Goal: Task Accomplishment & Management: Manage account settings

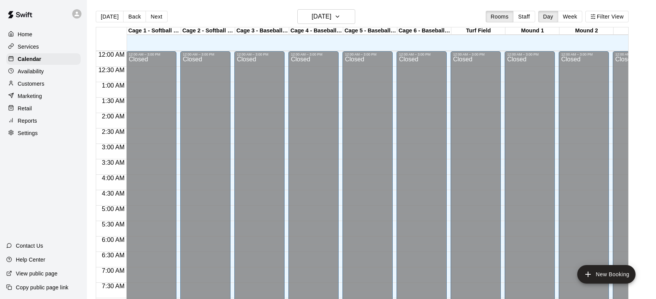
scroll to position [441, 0]
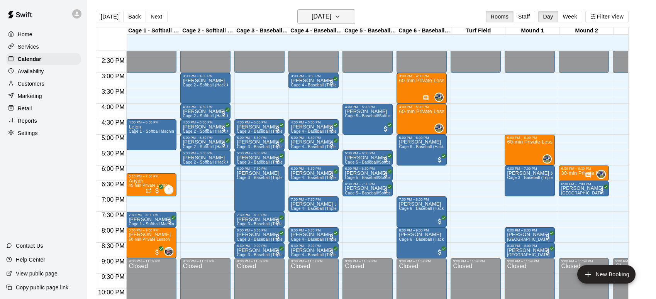
click at [340, 15] on icon "button" at bounding box center [337, 16] width 6 height 9
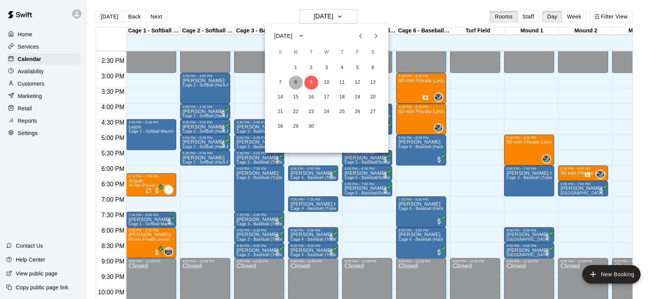
click at [293, 82] on button "8" at bounding box center [296, 83] width 14 height 14
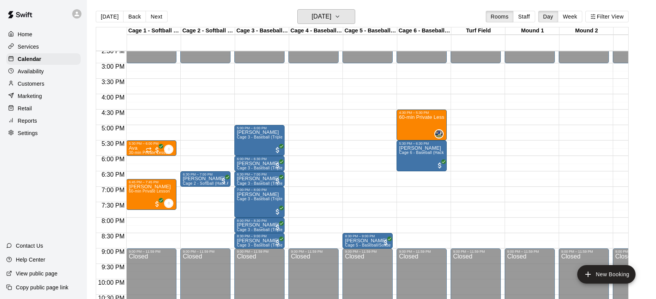
scroll to position [445, 0]
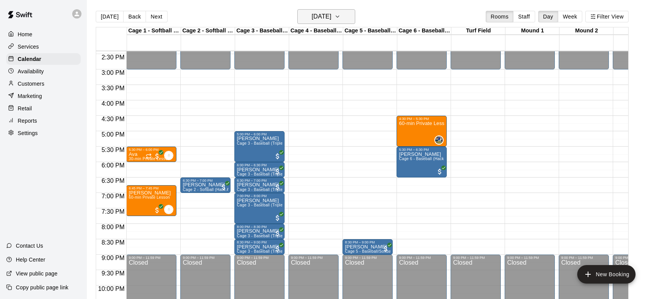
click at [340, 15] on icon "button" at bounding box center [337, 16] width 6 height 9
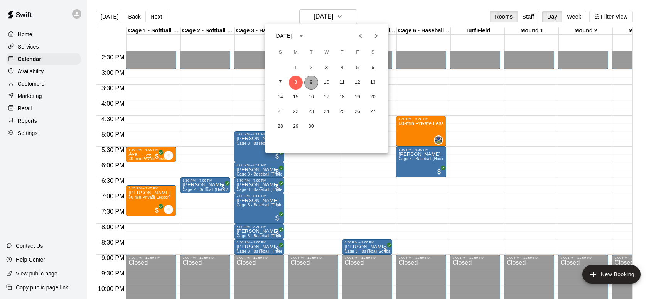
click at [311, 82] on button "9" at bounding box center [311, 83] width 14 height 14
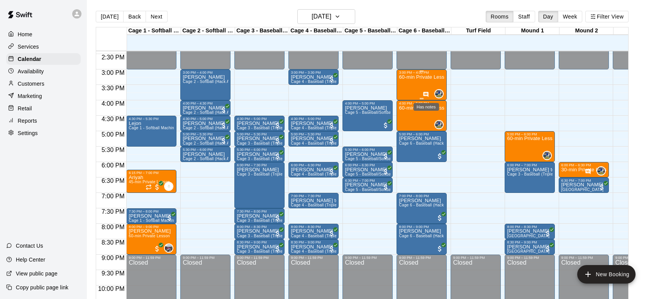
click at [426, 93] on icon "Has notes" at bounding box center [426, 94] width 6 height 6
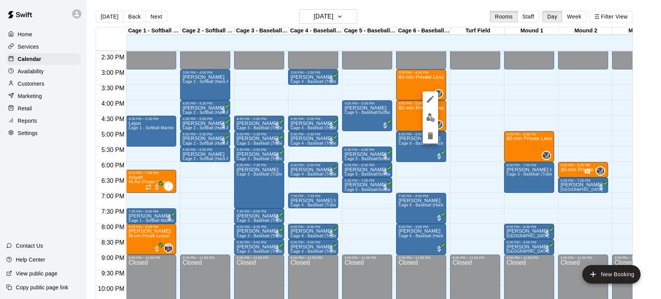
click at [366, 85] on div at bounding box center [330, 149] width 661 height 299
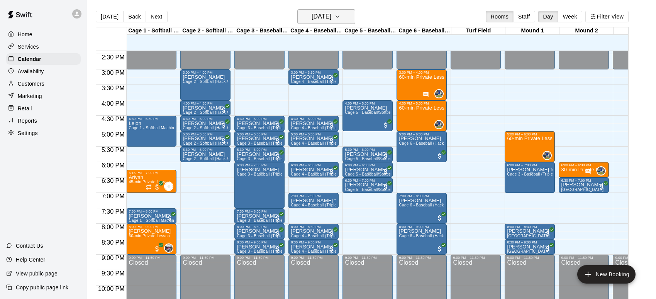
click at [340, 17] on icon "button" at bounding box center [337, 16] width 6 height 9
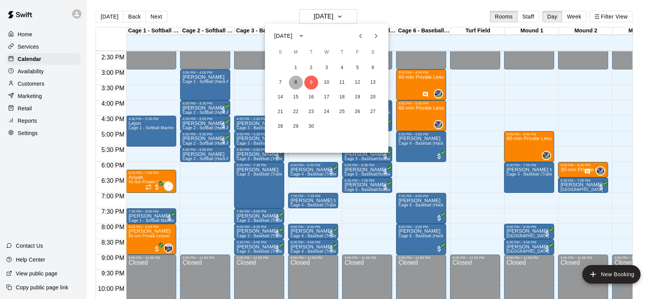
click at [292, 79] on button "8" at bounding box center [296, 83] width 14 height 14
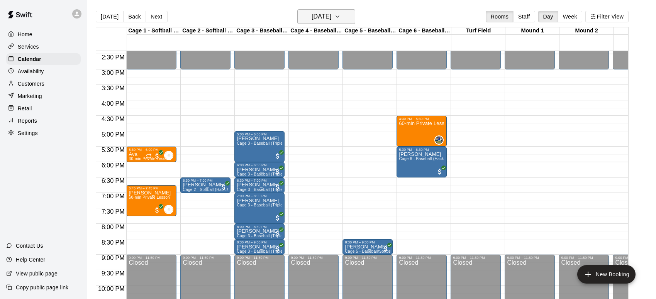
click at [340, 14] on icon "button" at bounding box center [337, 16] width 6 height 9
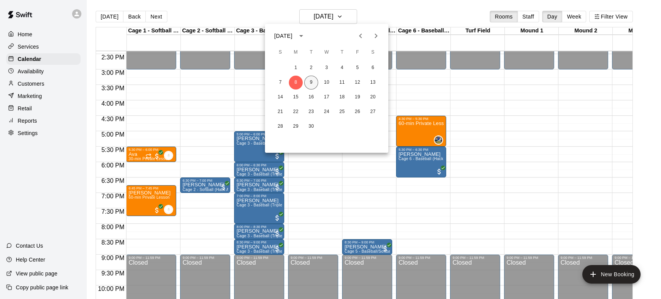
click at [313, 78] on button "9" at bounding box center [311, 83] width 14 height 14
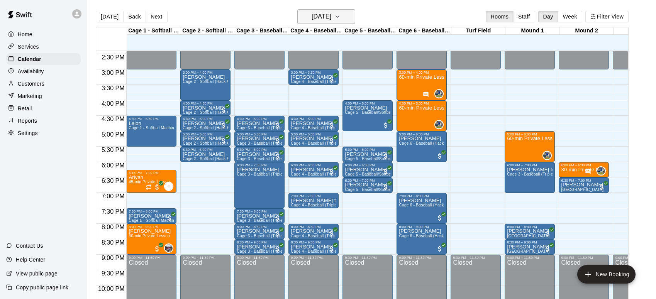
click at [340, 14] on icon "button" at bounding box center [337, 16] width 6 height 9
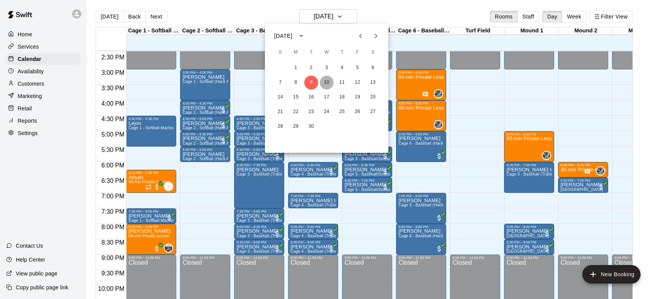
click at [325, 81] on button "10" at bounding box center [327, 83] width 14 height 14
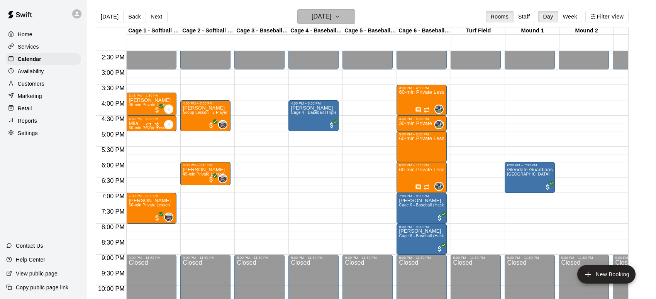
click at [340, 15] on icon "button" at bounding box center [337, 16] width 6 height 9
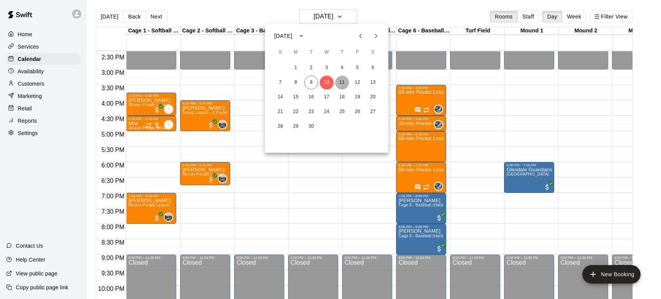
click at [342, 81] on button "11" at bounding box center [342, 83] width 14 height 14
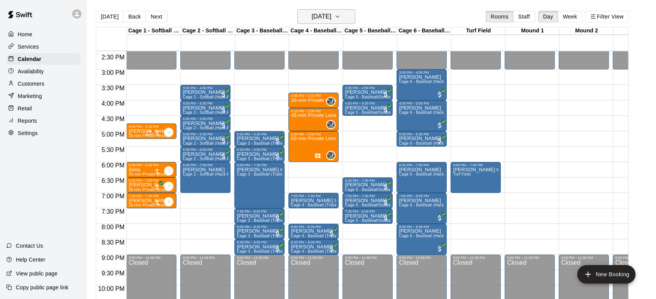
click at [339, 17] on icon "button" at bounding box center [337, 17] width 3 height 2
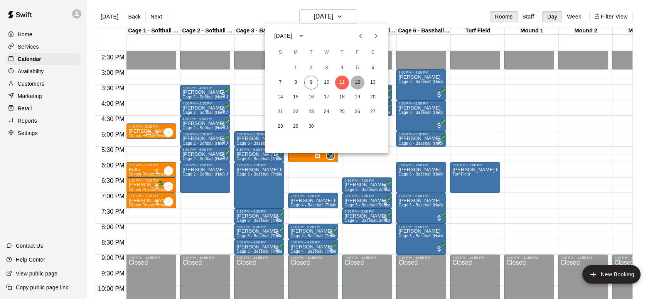
click at [355, 83] on button "12" at bounding box center [358, 83] width 14 height 14
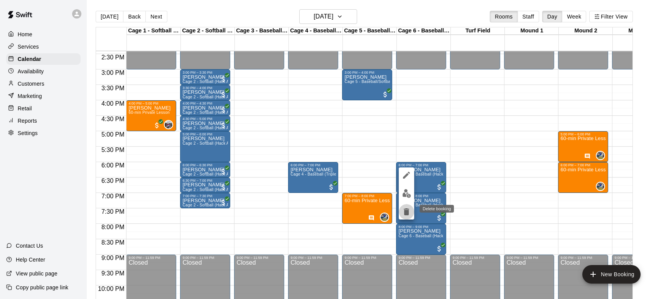
click at [408, 212] on icon "delete" at bounding box center [406, 211] width 5 height 7
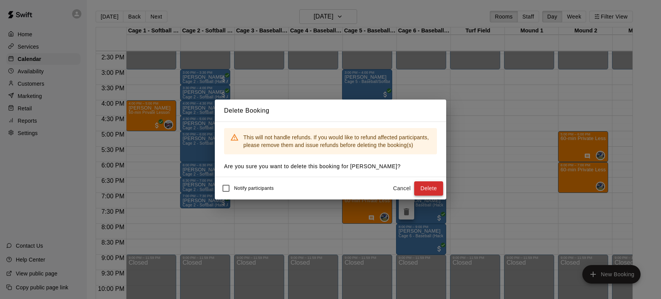
click at [428, 189] on button "Delete" at bounding box center [428, 188] width 29 height 14
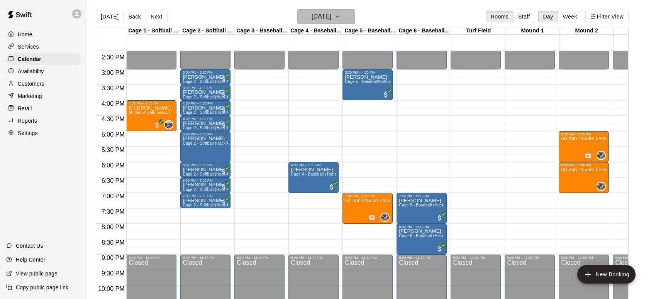
click at [340, 15] on icon "button" at bounding box center [337, 16] width 6 height 9
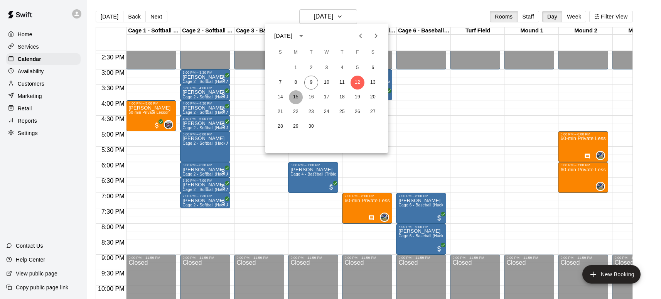
click at [297, 97] on button "15" at bounding box center [296, 97] width 14 height 14
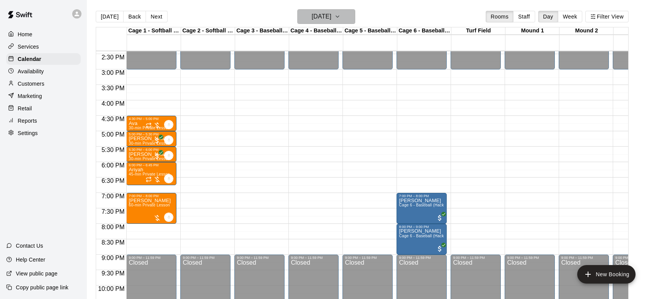
click at [340, 15] on icon "button" at bounding box center [337, 16] width 6 height 9
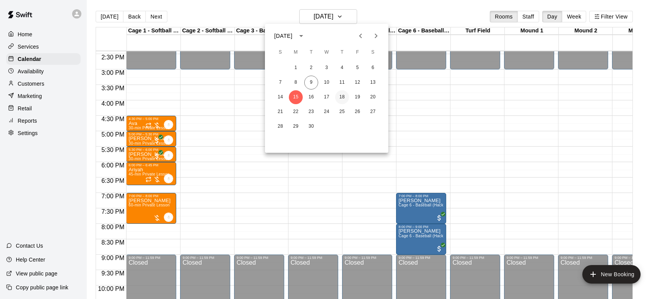
click at [343, 96] on button "18" at bounding box center [342, 97] width 14 height 14
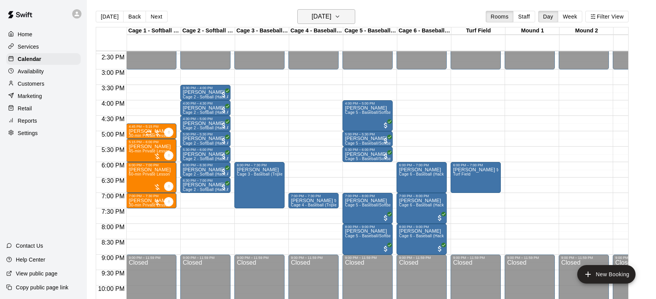
click at [340, 16] on icon "button" at bounding box center [337, 16] width 6 height 9
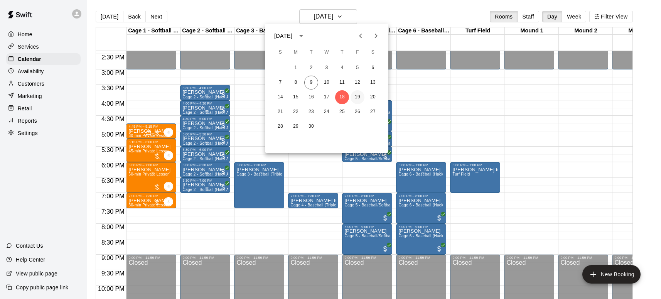
click at [358, 99] on button "19" at bounding box center [358, 97] width 14 height 14
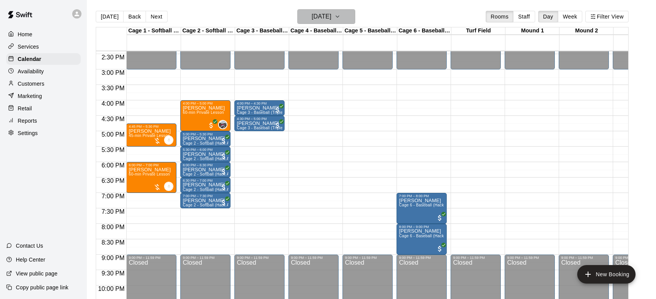
click at [340, 14] on icon "button" at bounding box center [337, 16] width 6 height 9
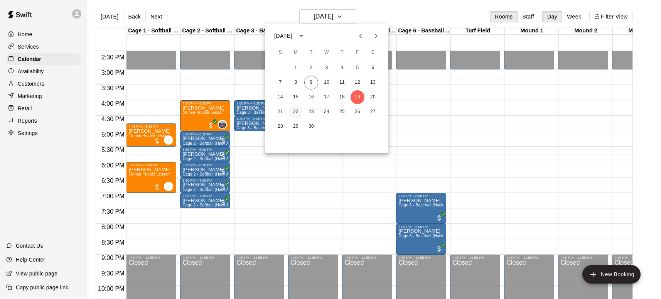
click at [294, 110] on button "22" at bounding box center [296, 112] width 14 height 14
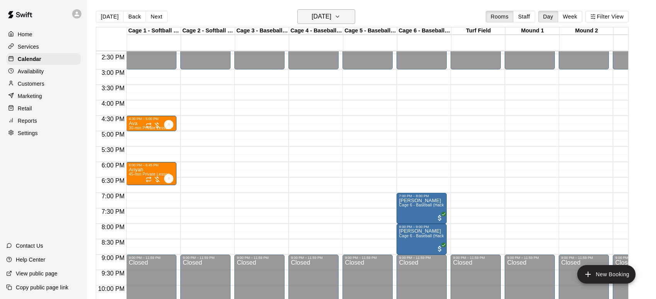
click at [340, 17] on icon "button" at bounding box center [337, 16] width 6 height 9
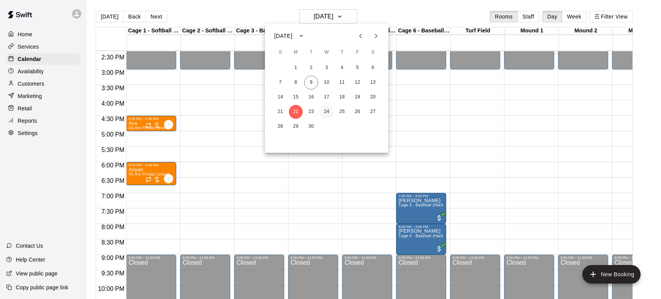
click at [328, 111] on button "24" at bounding box center [327, 112] width 14 height 14
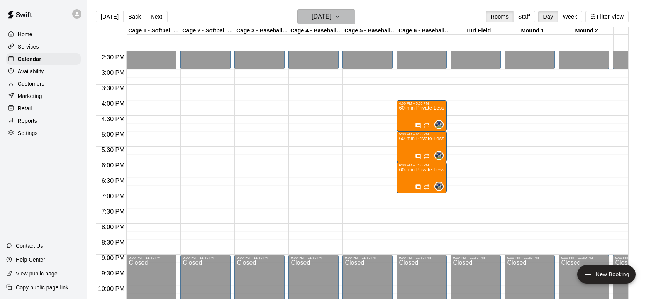
click at [340, 15] on icon "button" at bounding box center [337, 16] width 6 height 9
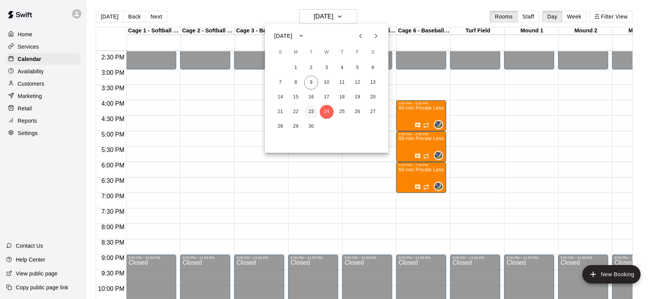
click at [309, 109] on button "23" at bounding box center [311, 112] width 14 height 14
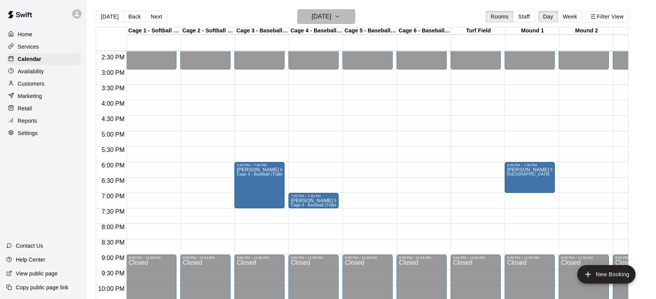
click at [340, 15] on icon "button" at bounding box center [337, 16] width 6 height 9
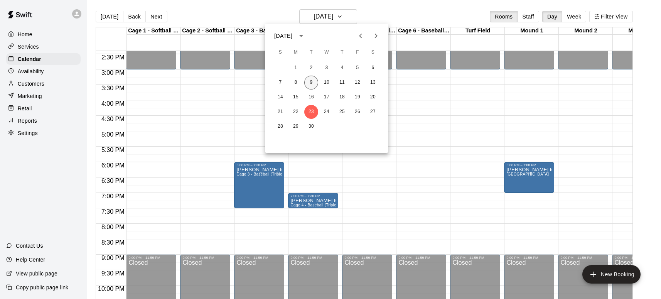
click at [313, 80] on button "9" at bounding box center [311, 83] width 14 height 14
